Goal: Information Seeking & Learning: Learn about a topic

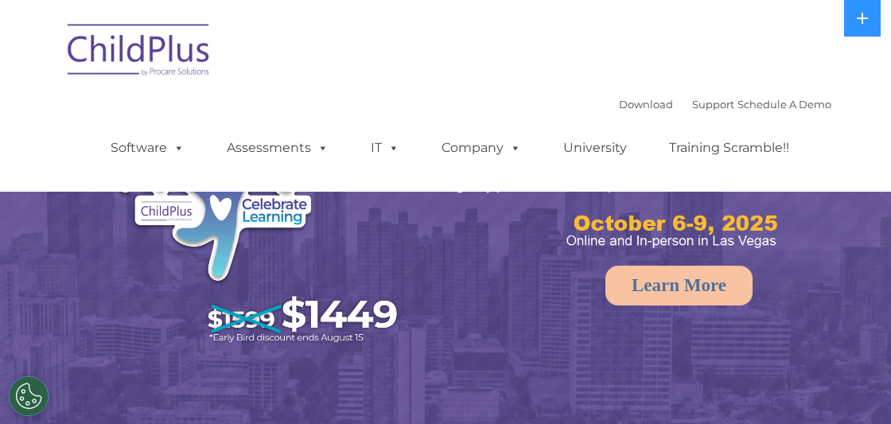
select select "MEDIUM"
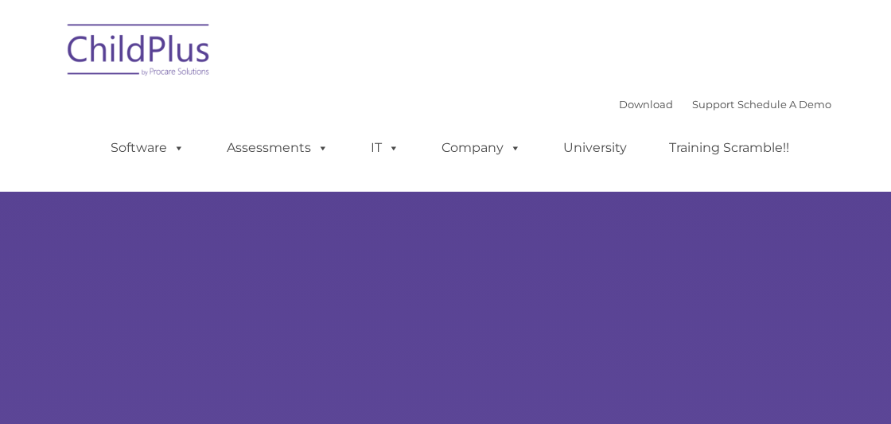
type input ""
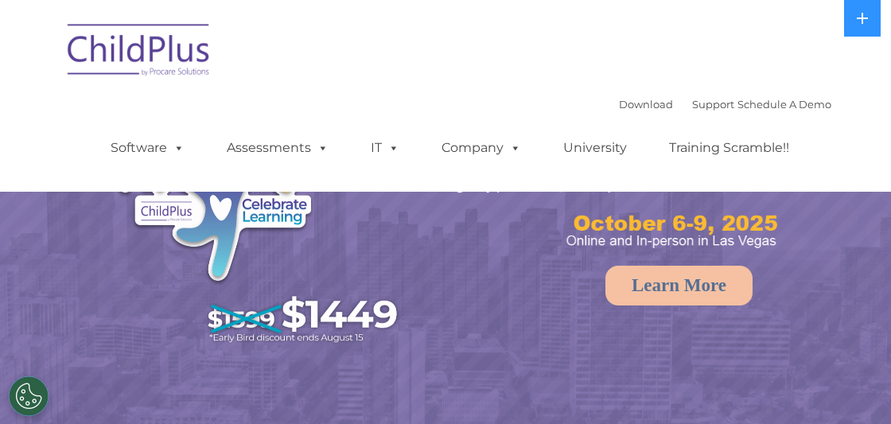
select select "MEDIUM"
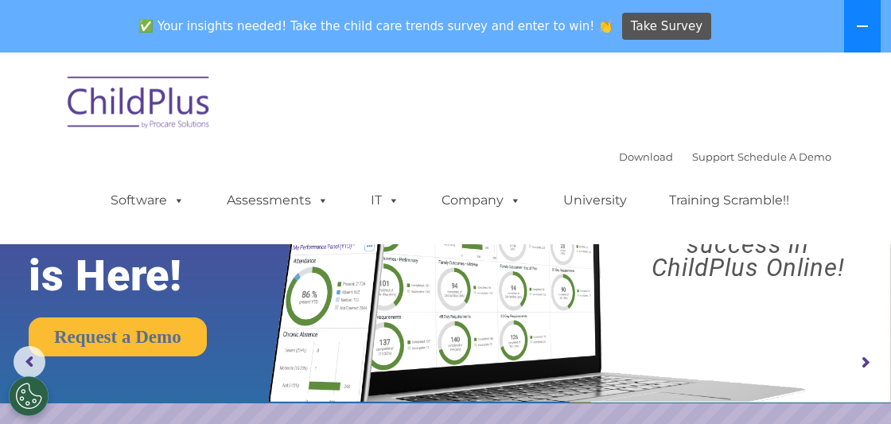
click at [862, 26] on icon at bounding box center [862, 26] width 11 height 2
